Goal: Task Accomplishment & Management: Use online tool/utility

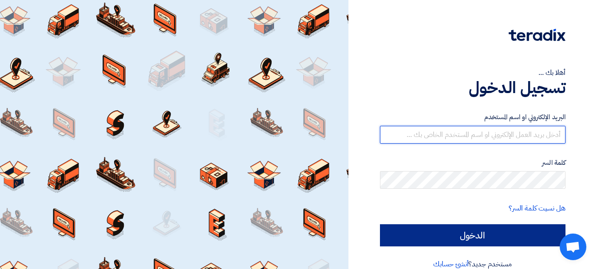
type input "[EMAIL_ADDRESS][DOMAIN_NAME]"
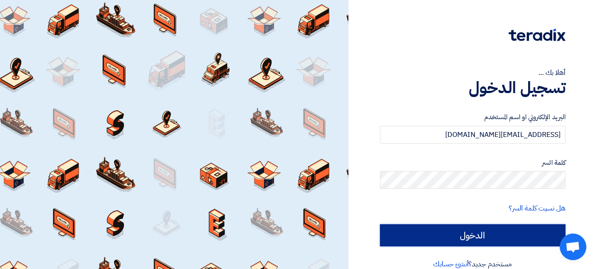
click at [471, 236] on input "الدخول" at bounding box center [473, 236] width 186 height 22
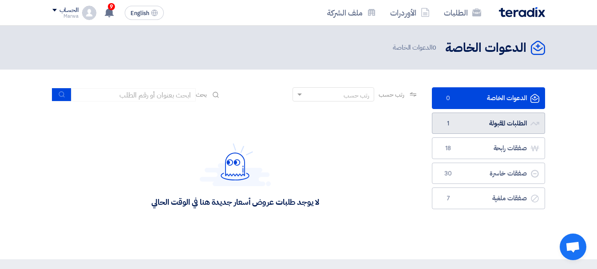
click at [481, 124] on link "الطلبات المقبولة الطلبات المقبولة 1" at bounding box center [488, 124] width 113 height 22
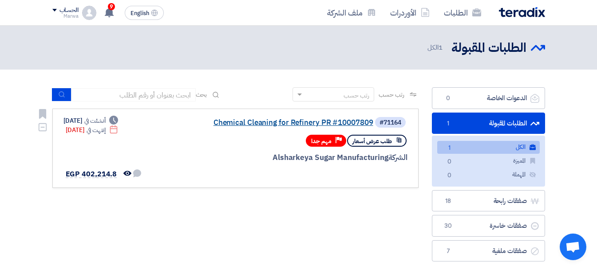
click at [245, 123] on link "Chemical Cleaning for Refinery PR #10007809" at bounding box center [285, 123] width 178 height 8
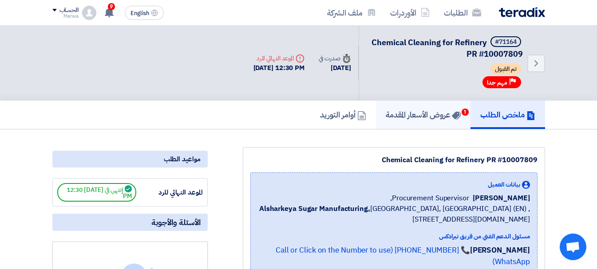
click at [422, 110] on h5 "عروض الأسعار المقدمة 1" at bounding box center [423, 115] width 75 height 10
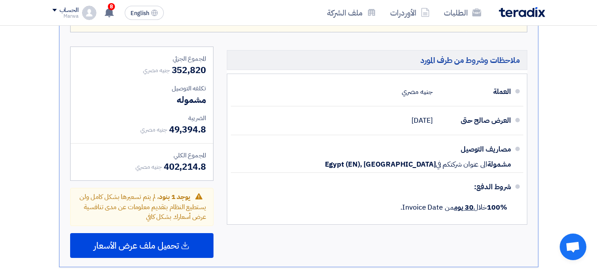
scroll to position [488, 0]
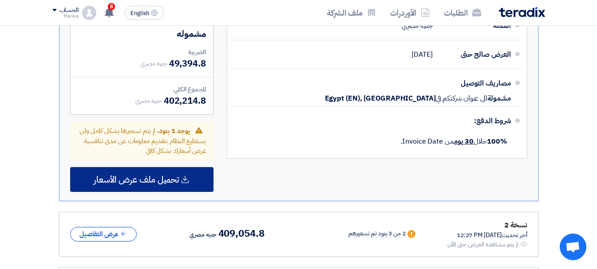
click at [142, 184] on span "تحميل ملف عرض الأسعار" at bounding box center [136, 180] width 85 height 8
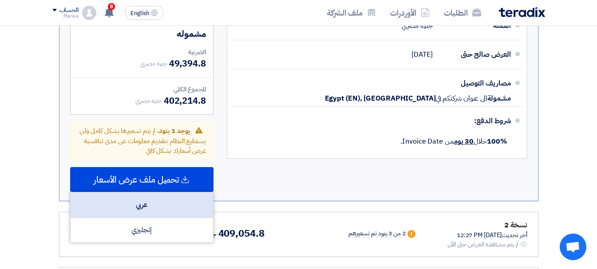
click at [148, 212] on div "عربي" at bounding box center [142, 205] width 142 height 25
